Goal: Transaction & Acquisition: Purchase product/service

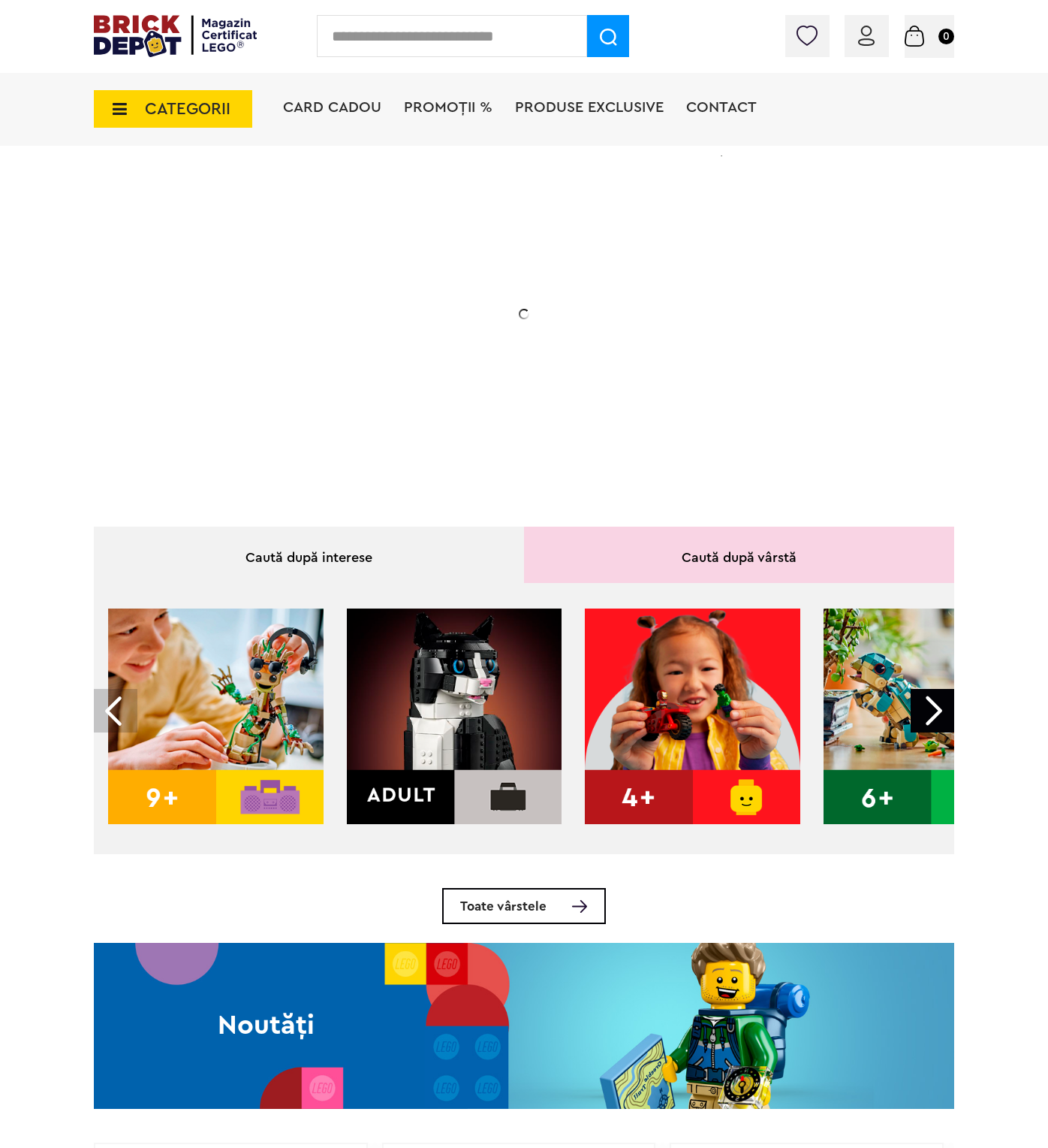
click at [425, 33] on input "text" at bounding box center [452, 35] width 270 height 42
type input "*****"
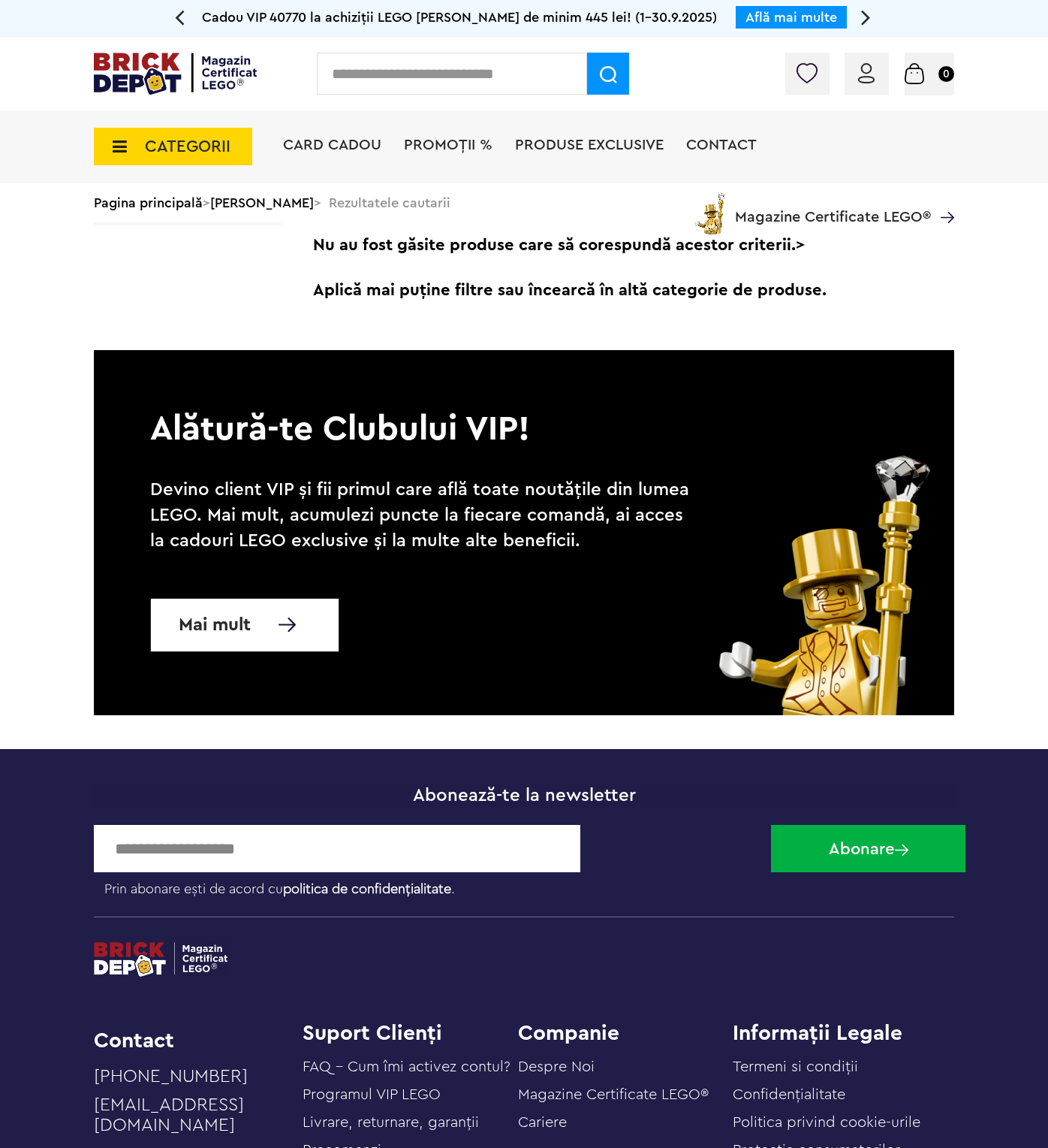
click at [158, 158] on span "CATEGORII" at bounding box center [173, 146] width 158 height 38
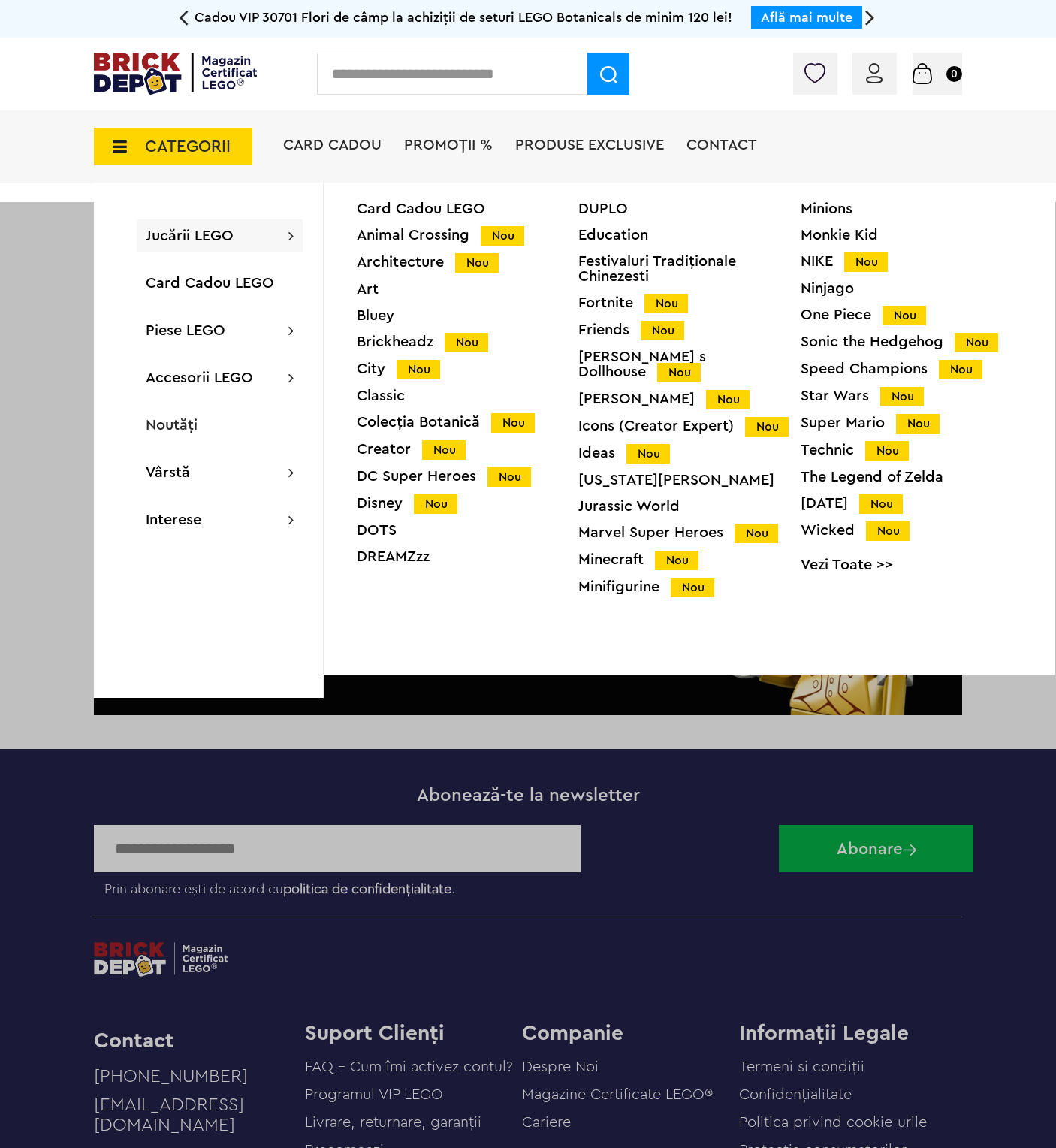
click at [619, 418] on div "Icons (Creator Expert) Nou" at bounding box center [688, 426] width 221 height 16
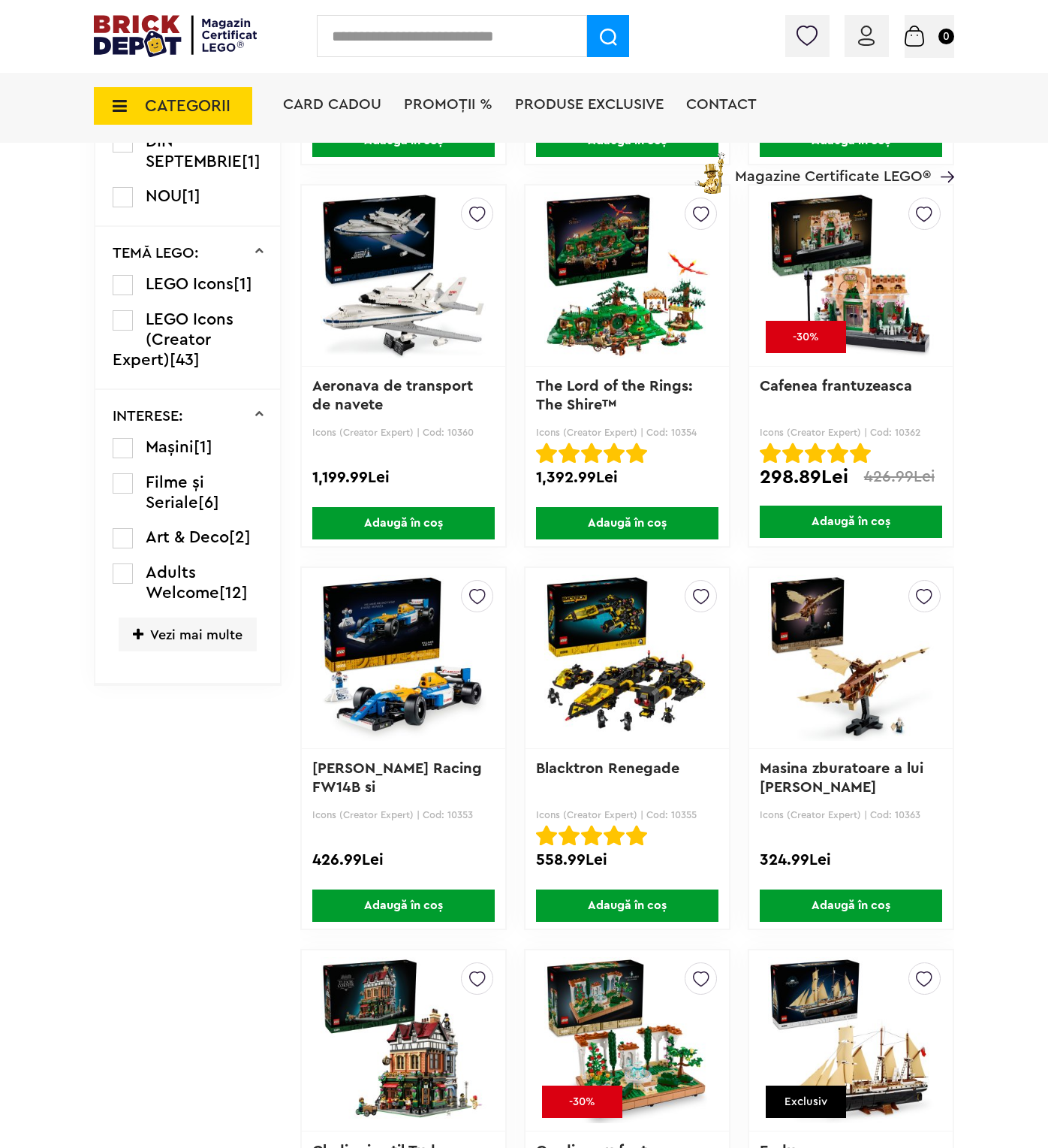
scroll to position [1052, 0]
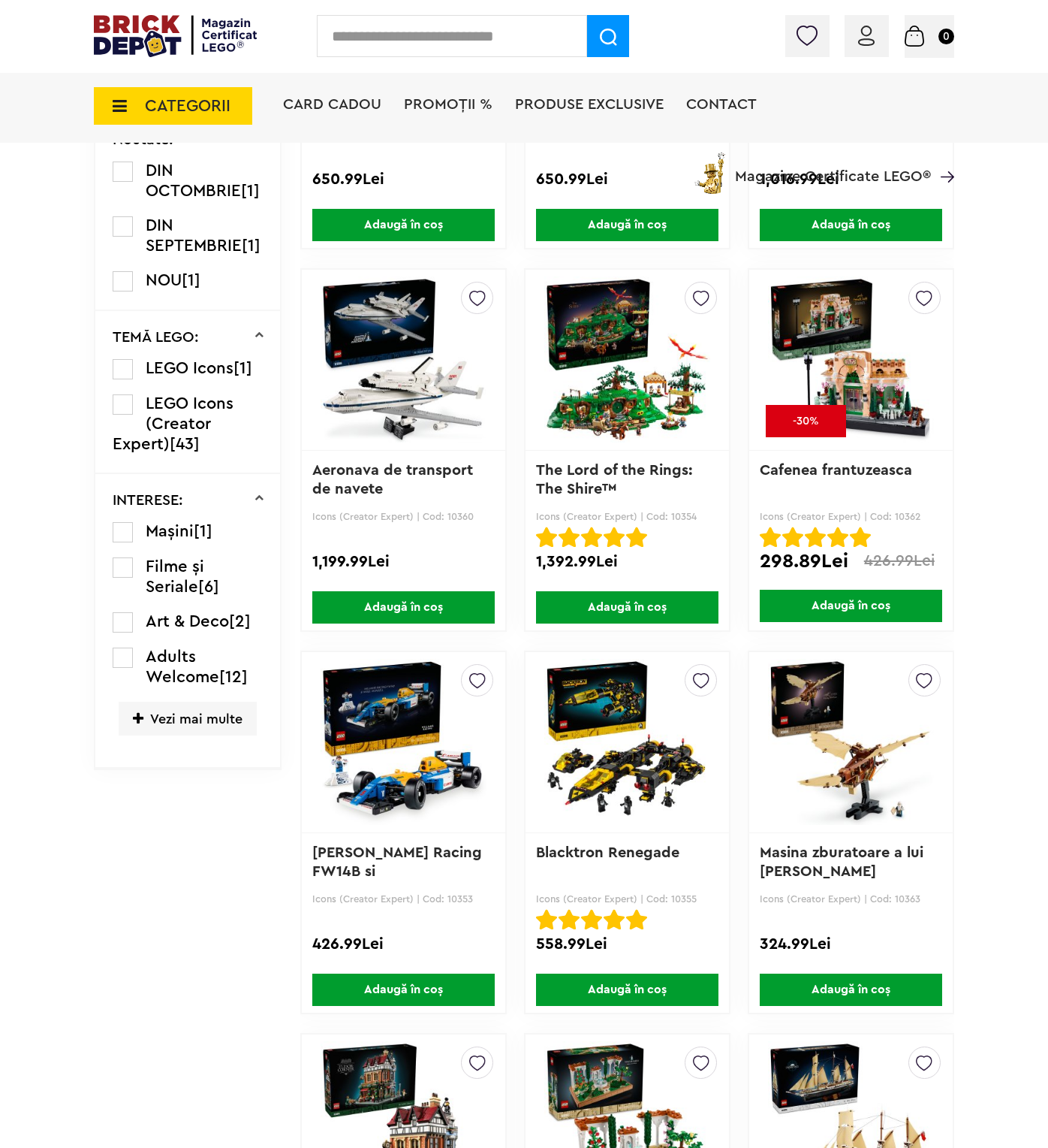
click at [126, 628] on label at bounding box center [123, 622] width 20 height 20
drag, startPoint x: 187, startPoint y: 727, endPoint x: 127, endPoint y: 722, distance: 60.2
click at [188, 727] on span "Vezi mai multe" at bounding box center [187, 718] width 138 height 34
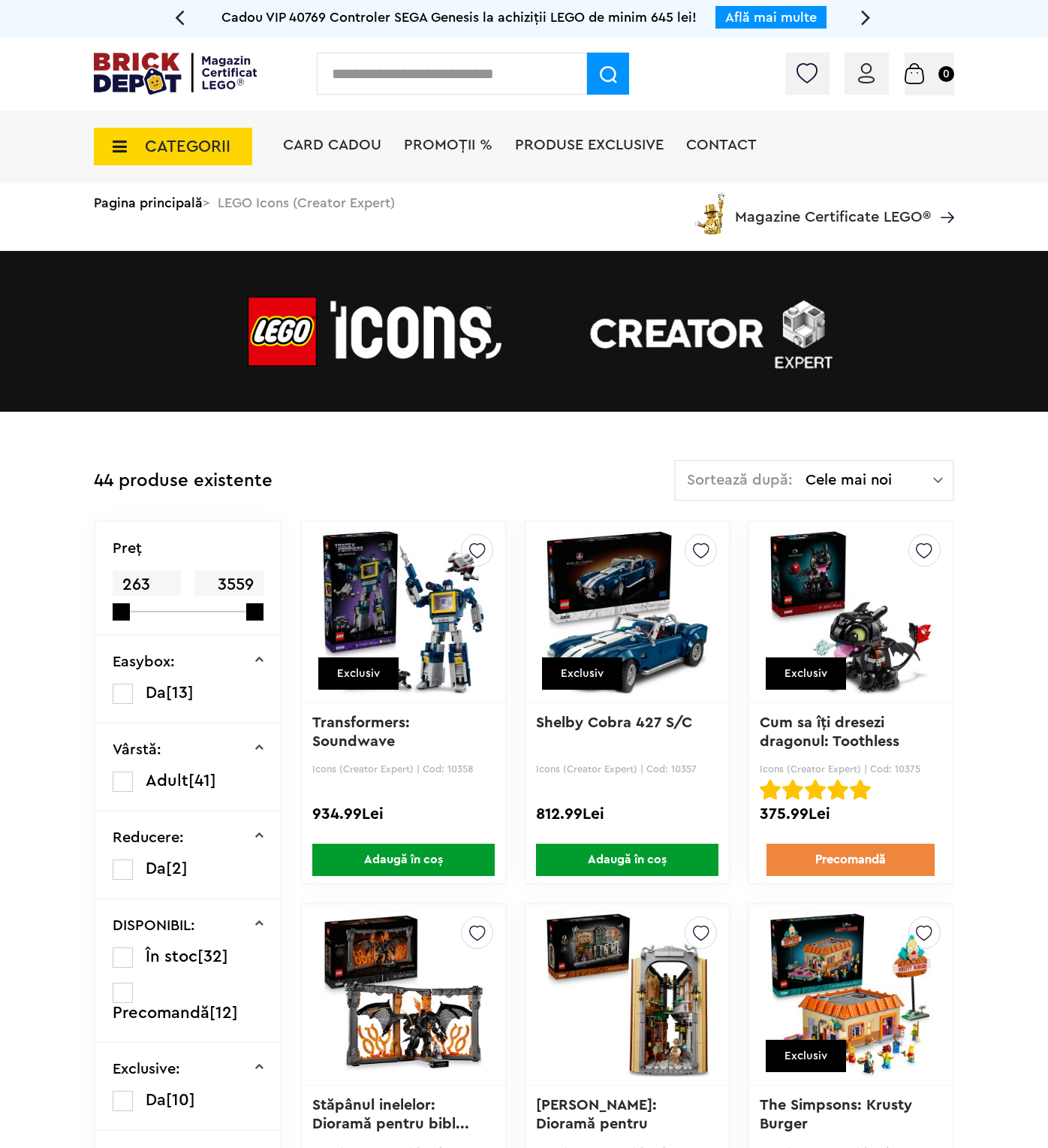
click at [164, 145] on span "CATEGORII" at bounding box center [187, 146] width 86 height 16
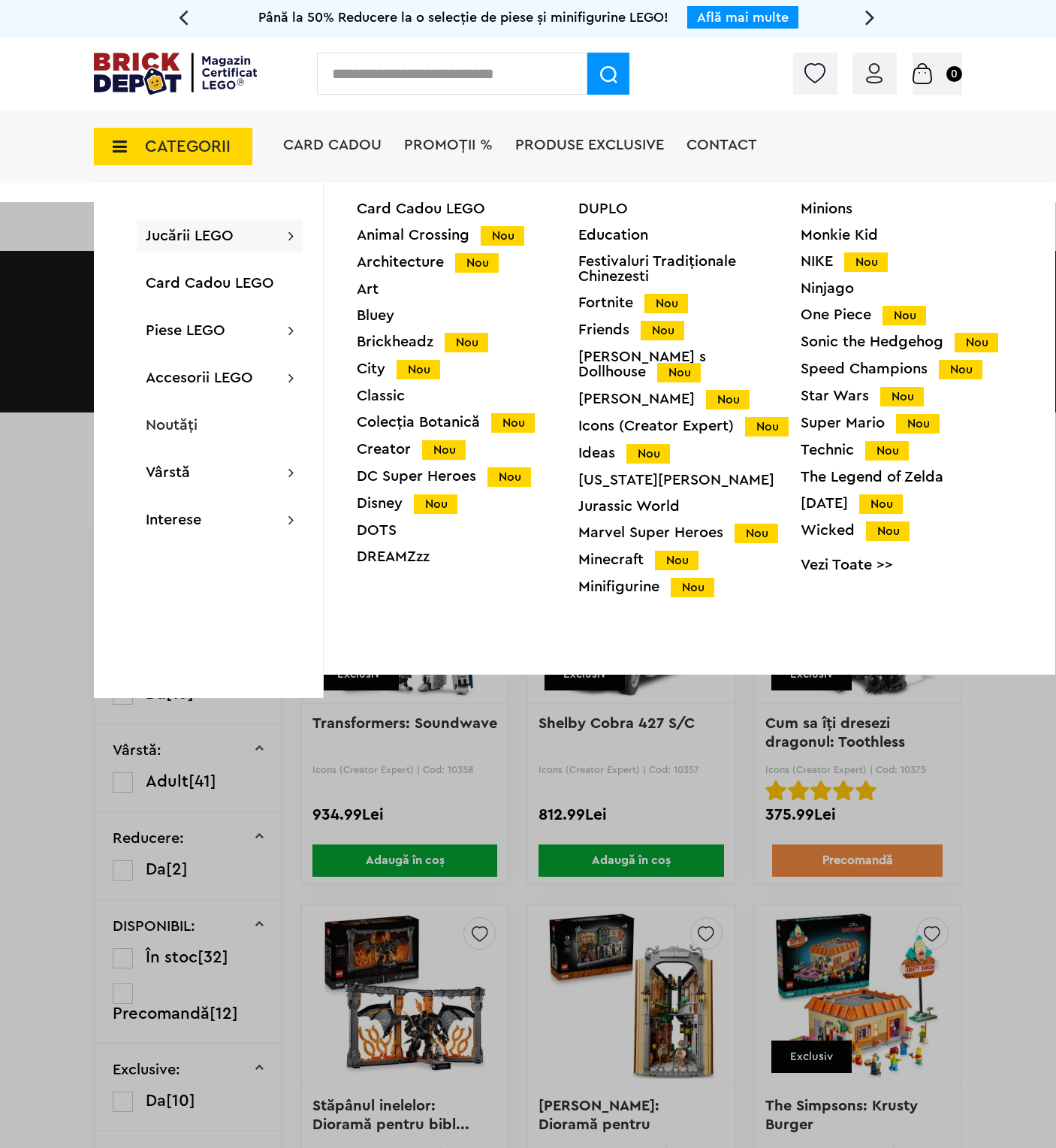
click at [188, 230] on span "Jucării LEGO" at bounding box center [189, 235] width 88 height 15
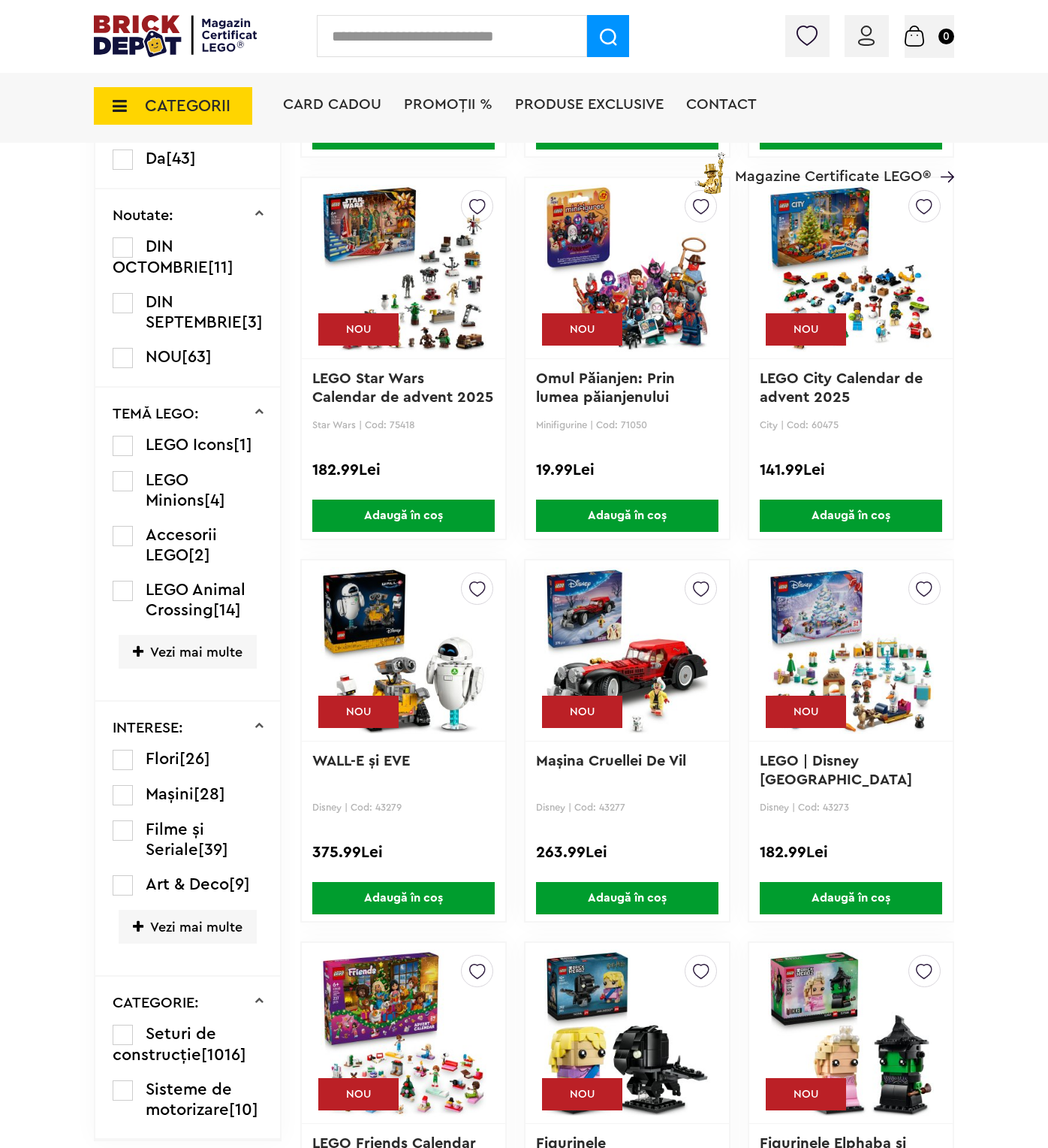
scroll to position [1021, 0]
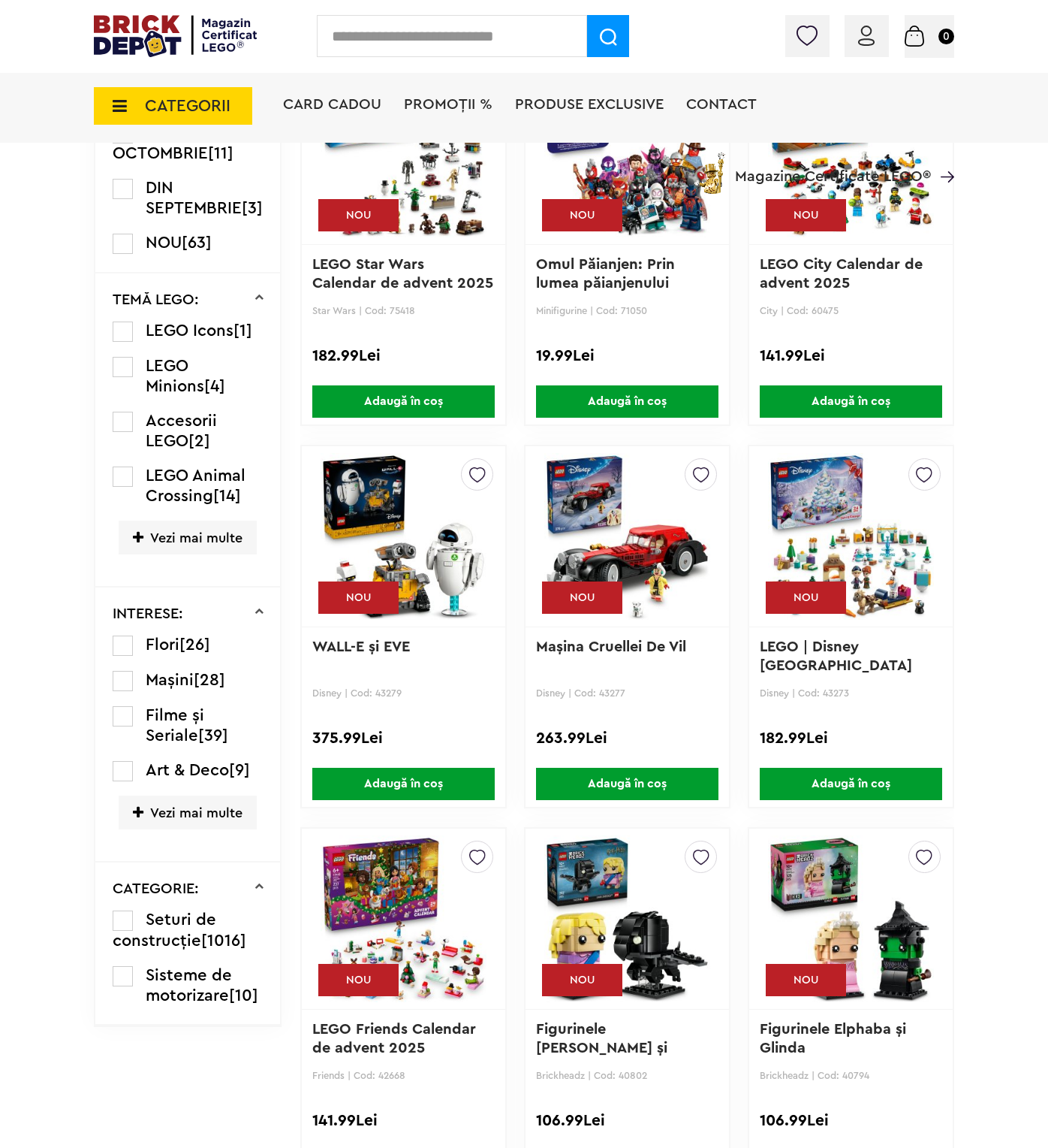
click at [119, 656] on label at bounding box center [123, 645] width 20 height 20
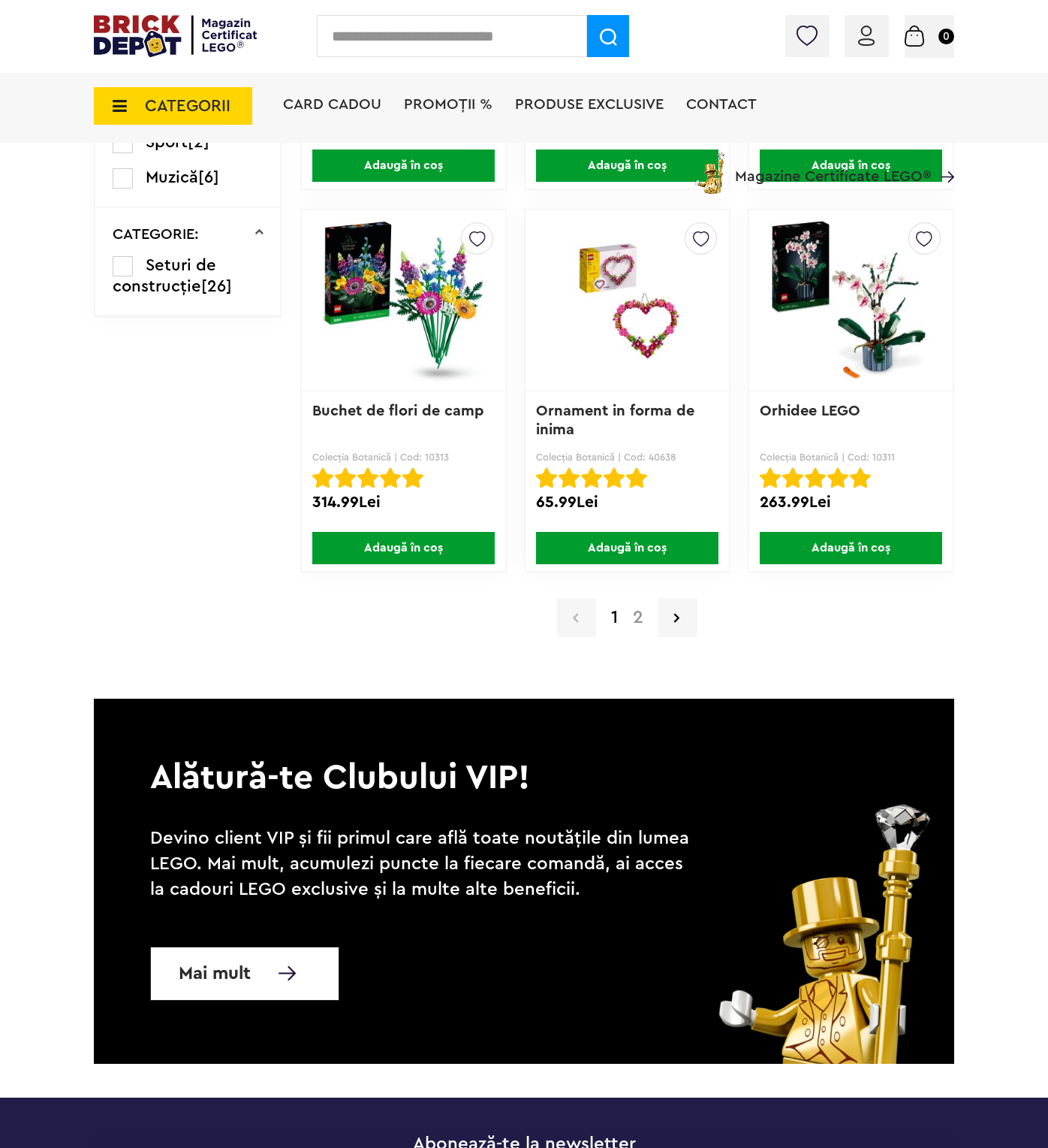
scroll to position [2404, 0]
